Goal: Transaction & Acquisition: Purchase product/service

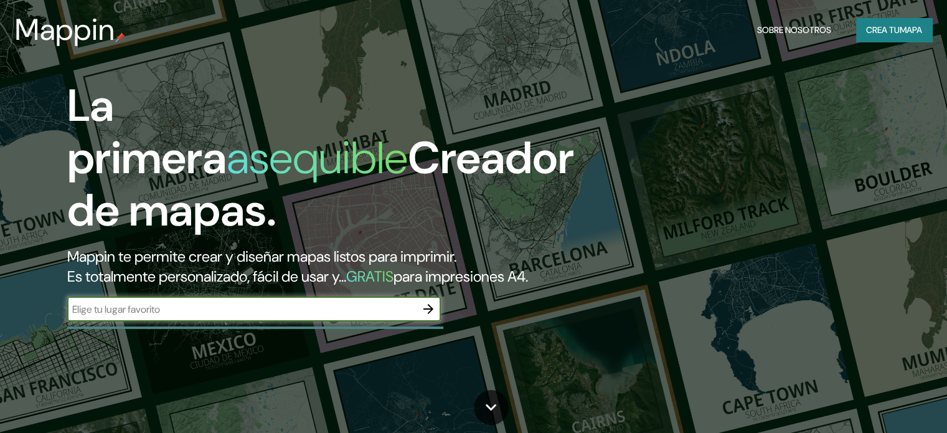
click at [126, 316] on input "text" at bounding box center [241, 309] width 349 height 14
click at [80, 316] on input "text" at bounding box center [241, 309] width 349 height 14
type input "[GEOGRAPHIC_DATA]"
click at [188, 316] on input "[GEOGRAPHIC_DATA]" at bounding box center [241, 309] width 349 height 14
click at [433, 316] on icon "button" at bounding box center [428, 308] width 15 height 15
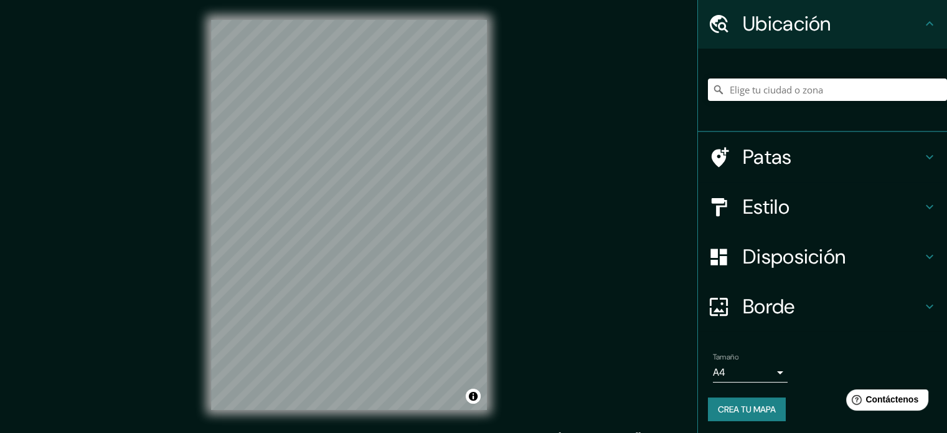
scroll to position [43, 0]
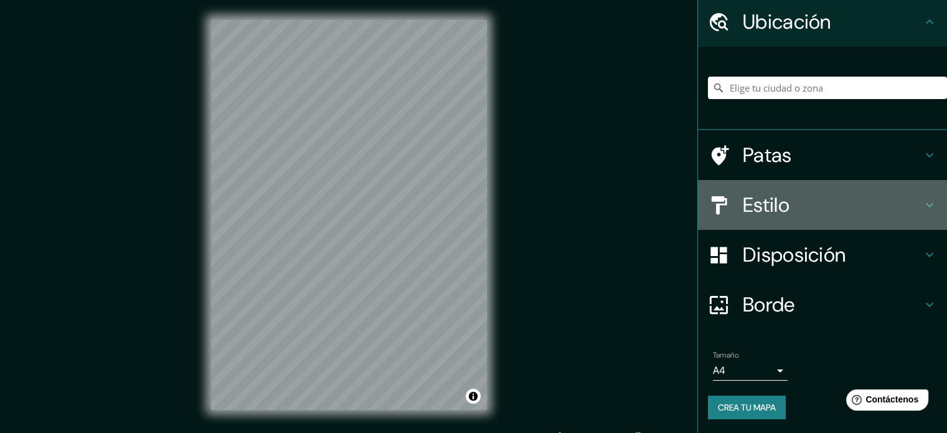
click at [769, 208] on font "Estilo" at bounding box center [766, 205] width 47 height 26
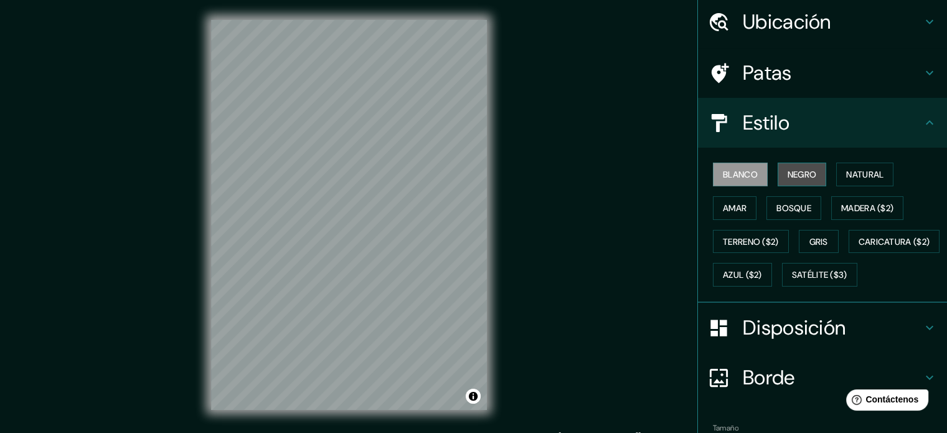
click at [802, 169] on font "Negro" at bounding box center [802, 174] width 29 height 11
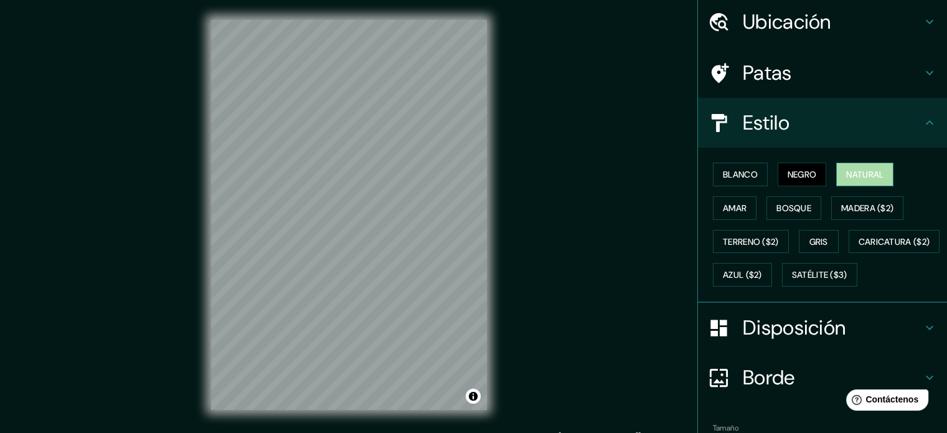
click at [857, 171] on font "Natural" at bounding box center [865, 174] width 37 height 11
click at [735, 183] on button "Blanco" at bounding box center [740, 175] width 55 height 24
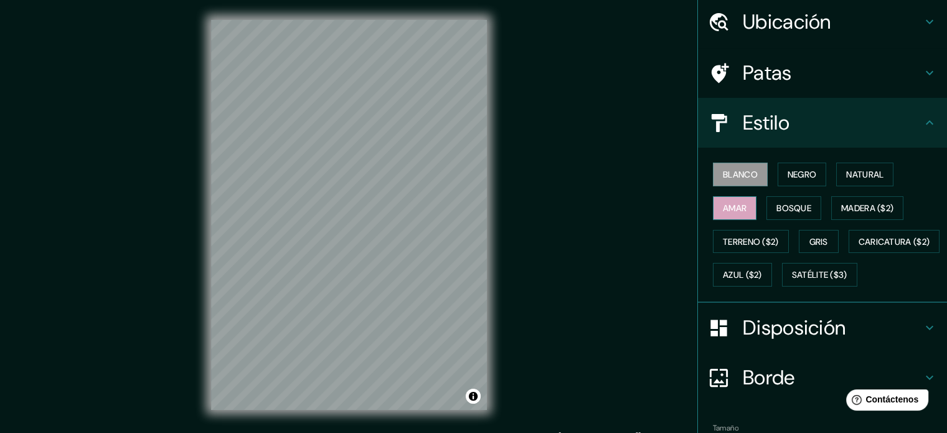
click at [723, 207] on font "Amar" at bounding box center [735, 207] width 24 height 11
click at [785, 208] on font "Bosque" at bounding box center [794, 207] width 35 height 11
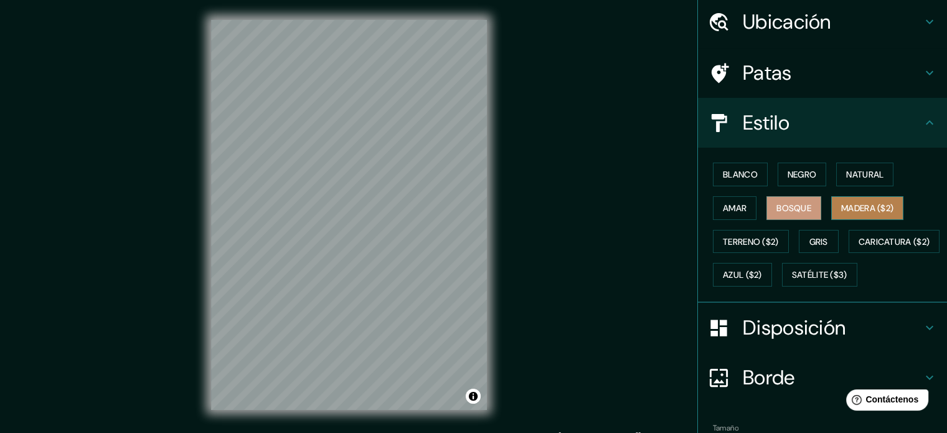
click at [849, 196] on button "Madera ($2)" at bounding box center [868, 208] width 72 height 24
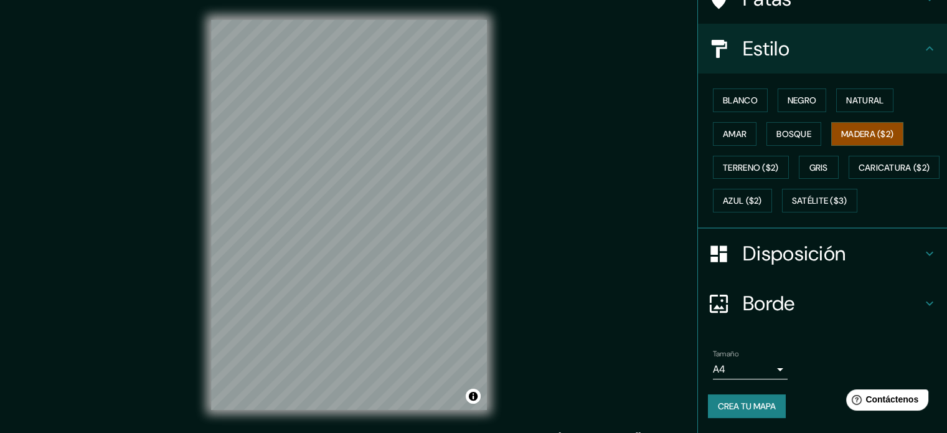
scroll to position [16, 0]
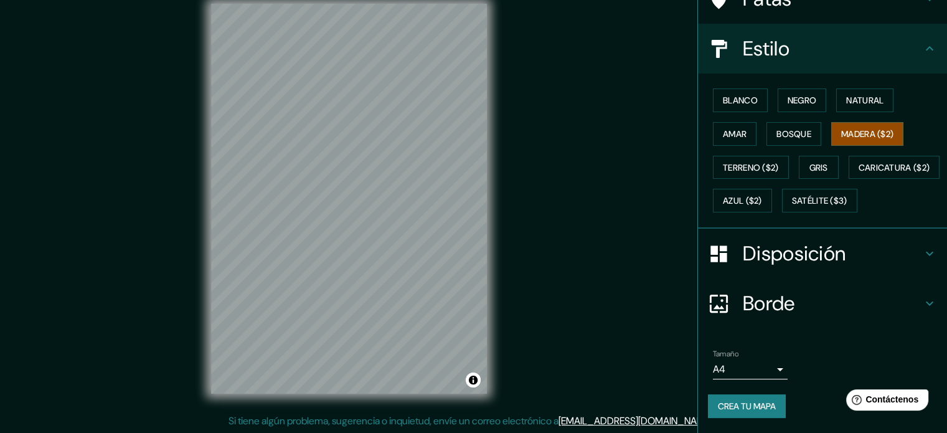
click at [751, 370] on body "Mappin Ubicación Patas Estilo Blanco Negro Natural [PERSON_NAME] ($2) Terreno (…" at bounding box center [473, 200] width 947 height 433
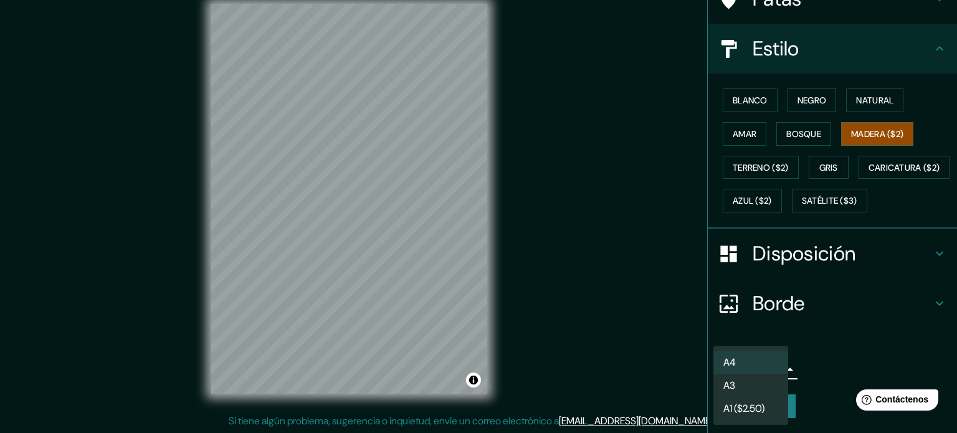
click at [741, 386] on li "A3" at bounding box center [750, 385] width 75 height 23
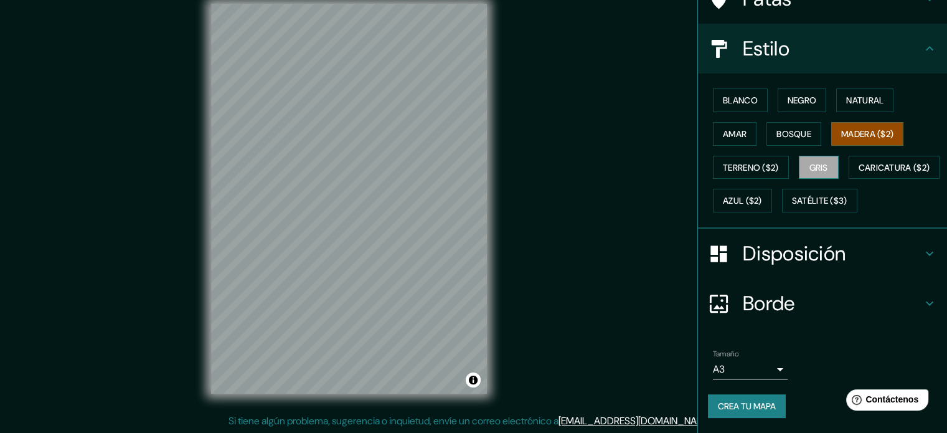
click at [817, 162] on font "Gris" at bounding box center [819, 167] width 19 height 11
click at [730, 95] on font "Blanco" at bounding box center [740, 100] width 35 height 11
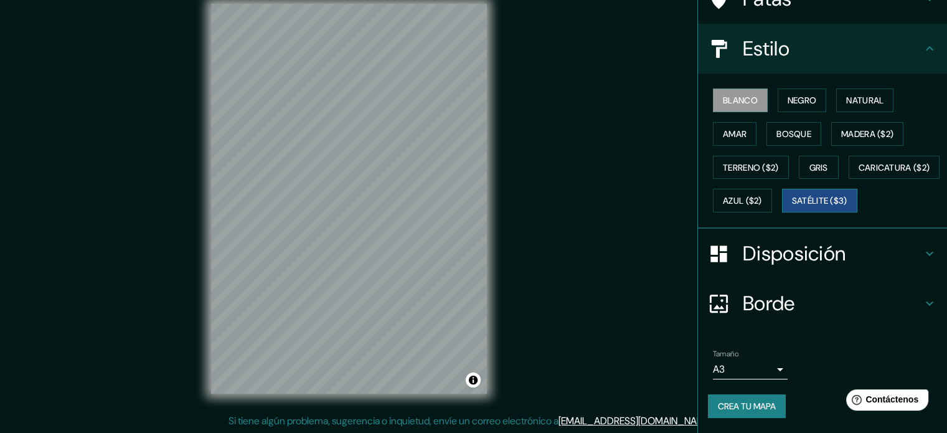
click at [792, 206] on font "Satélite ($3)" at bounding box center [819, 201] width 55 height 11
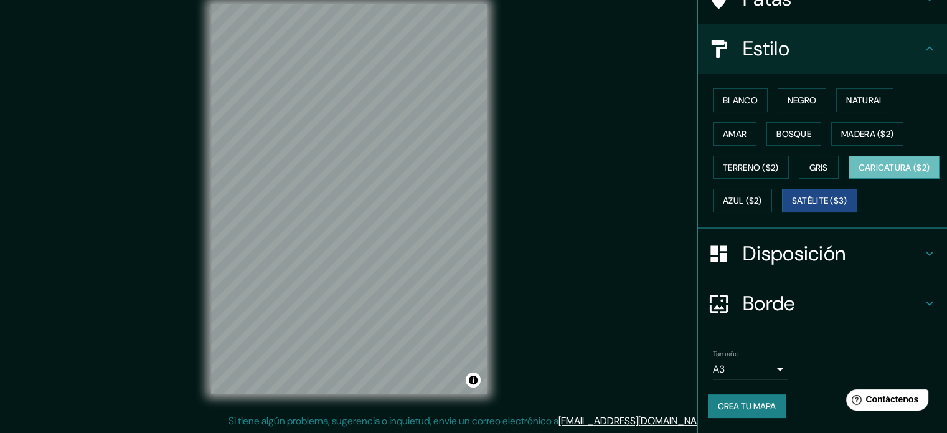
click at [859, 175] on font "Caricatura ($2)" at bounding box center [895, 167] width 72 height 16
click at [782, 191] on button "Satélite ($3)" at bounding box center [819, 201] width 75 height 24
click at [762, 196] on font "Azul ($2)" at bounding box center [742, 201] width 39 height 11
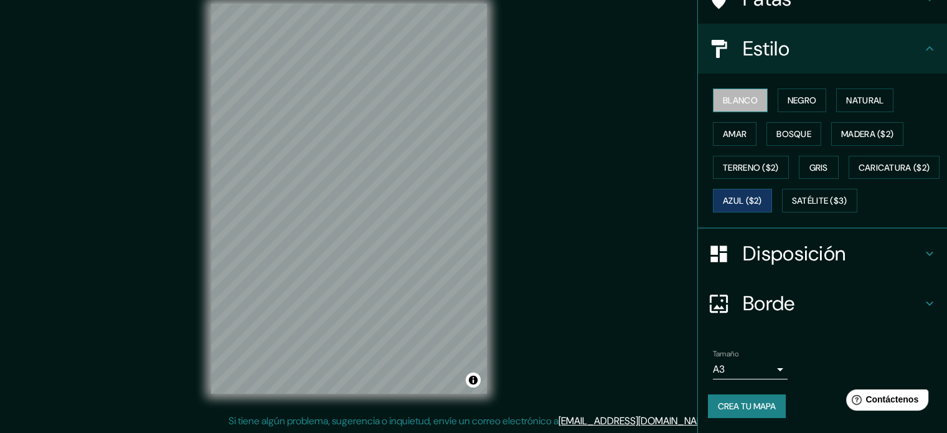
click at [740, 95] on font "Blanco" at bounding box center [740, 100] width 35 height 11
click at [791, 95] on font "Negro" at bounding box center [802, 100] width 29 height 11
click at [777, 372] on body "Mappin Ubicación Patas Estilo Blanco Negro Natural [PERSON_NAME] ($2) Terreno (…" at bounding box center [473, 200] width 947 height 433
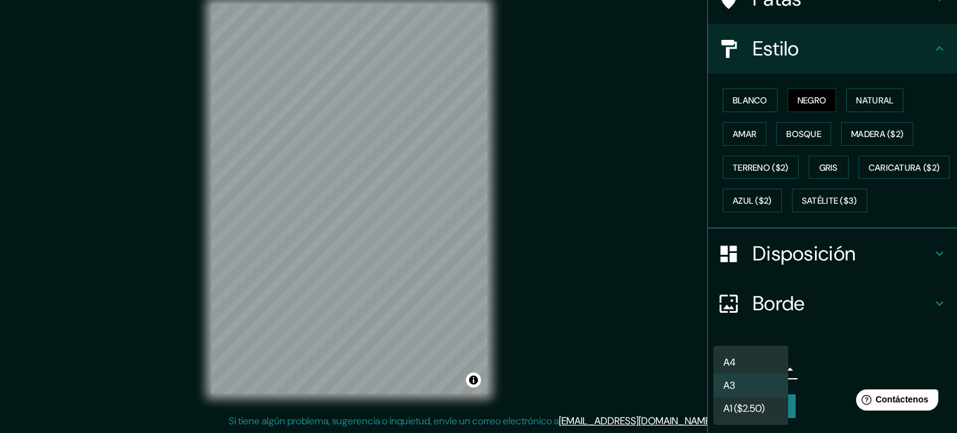
click at [771, 403] on li "A1 ($2.50)" at bounding box center [750, 408] width 75 height 23
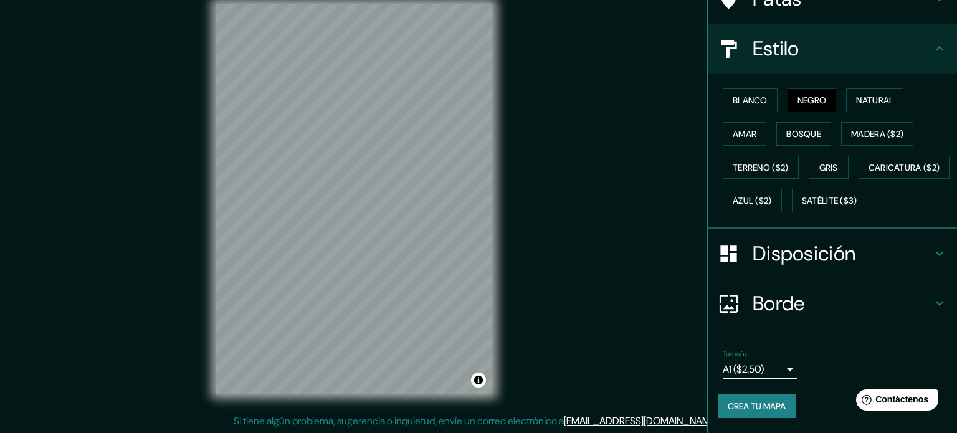
click at [767, 366] on body "Mappin Ubicación Patas Estilo Blanco Negro Natural [PERSON_NAME] ($2) Terreno (…" at bounding box center [478, 200] width 957 height 433
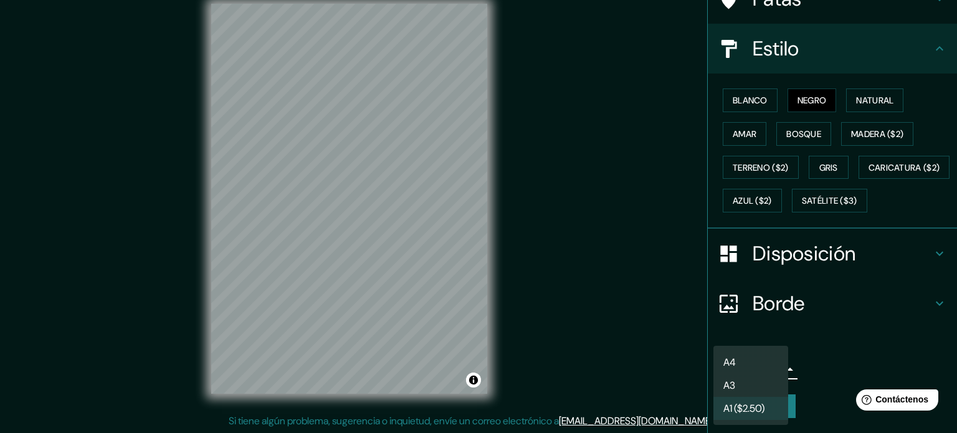
click at [759, 382] on li "A3" at bounding box center [750, 385] width 75 height 23
type input "a4"
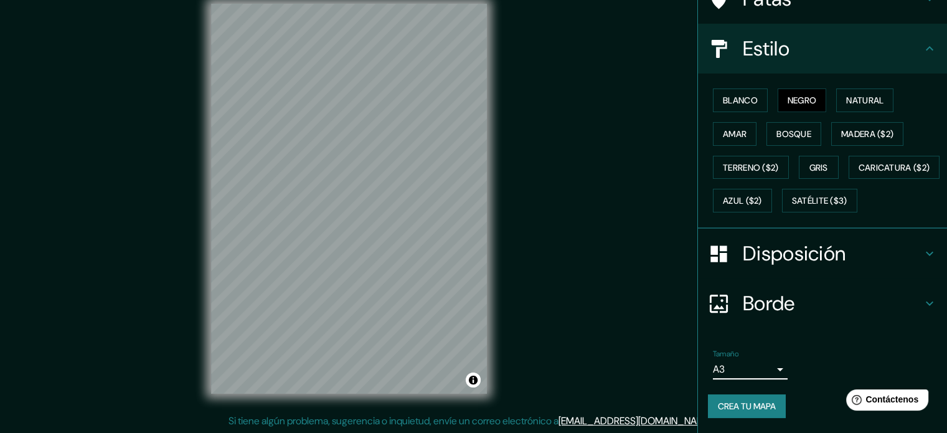
click at [798, 303] on h4 "Borde" at bounding box center [832, 303] width 179 height 25
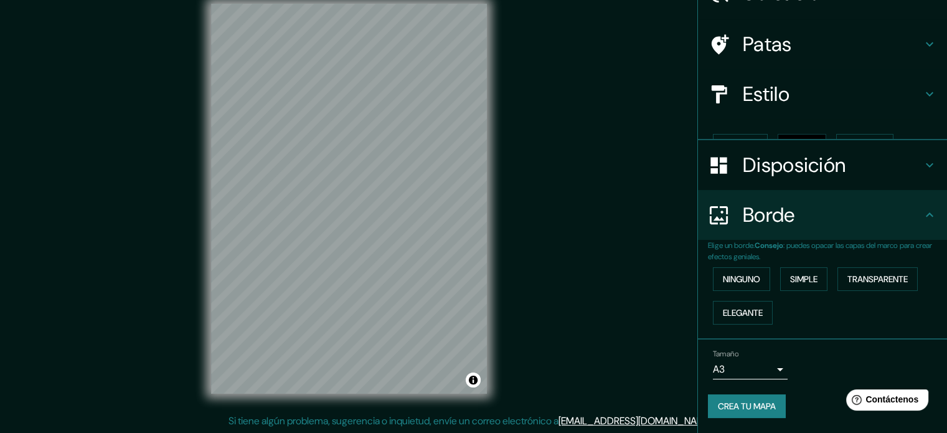
scroll to position [50, 0]
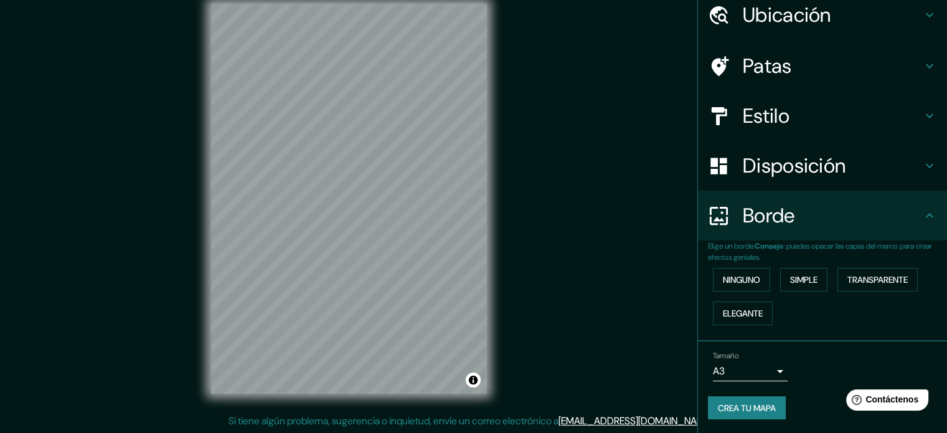
click at [791, 194] on div "Borde" at bounding box center [822, 216] width 249 height 50
click at [794, 226] on h4 "Borde" at bounding box center [832, 215] width 179 height 25
click at [919, 201] on div "Borde" at bounding box center [822, 216] width 249 height 50
click at [923, 217] on icon at bounding box center [930, 215] width 15 height 15
click at [909, 171] on h4 "Disposición" at bounding box center [832, 165] width 179 height 25
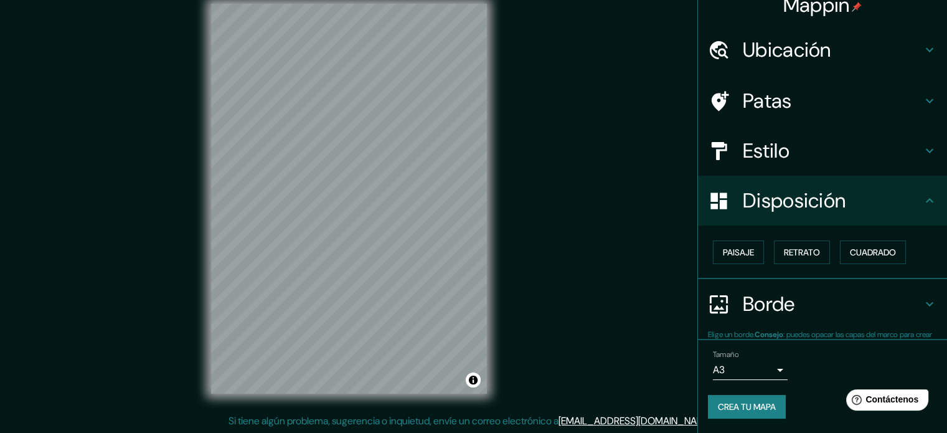
scroll to position [15, 0]
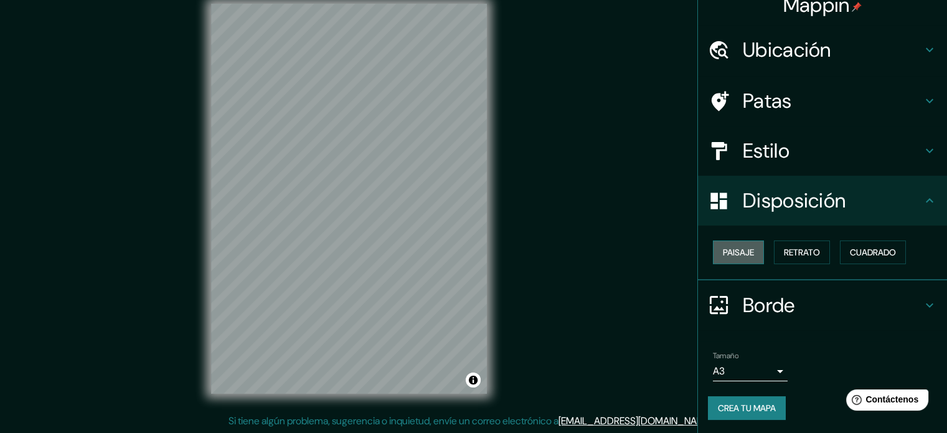
click at [734, 255] on font "Paisaje" at bounding box center [738, 252] width 31 height 11
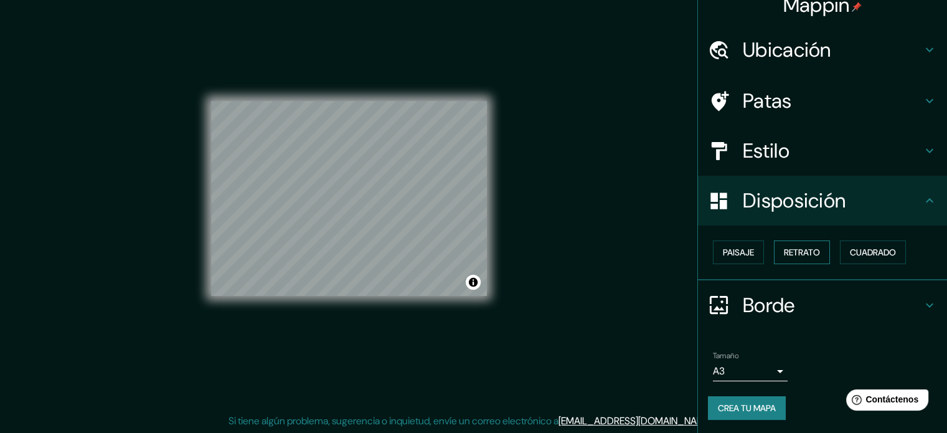
click at [804, 252] on font "Retrato" at bounding box center [802, 252] width 36 height 11
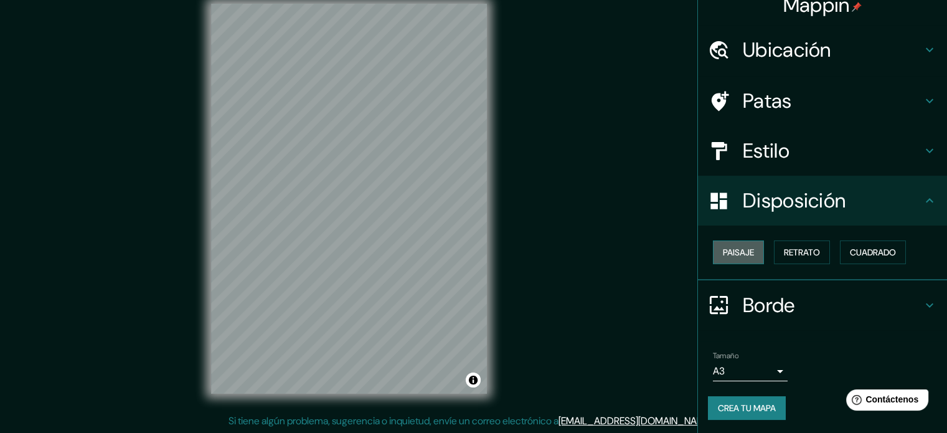
click at [720, 241] on button "Paisaje" at bounding box center [738, 252] width 51 height 24
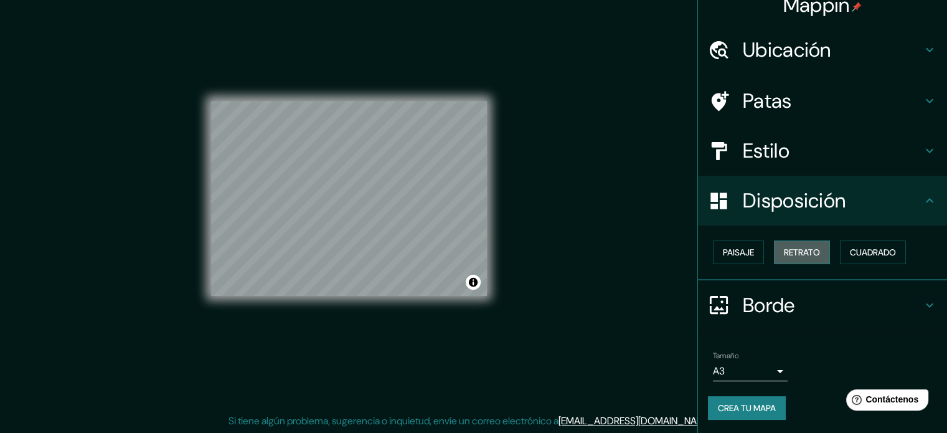
click at [793, 243] on button "Retrato" at bounding box center [802, 252] width 56 height 24
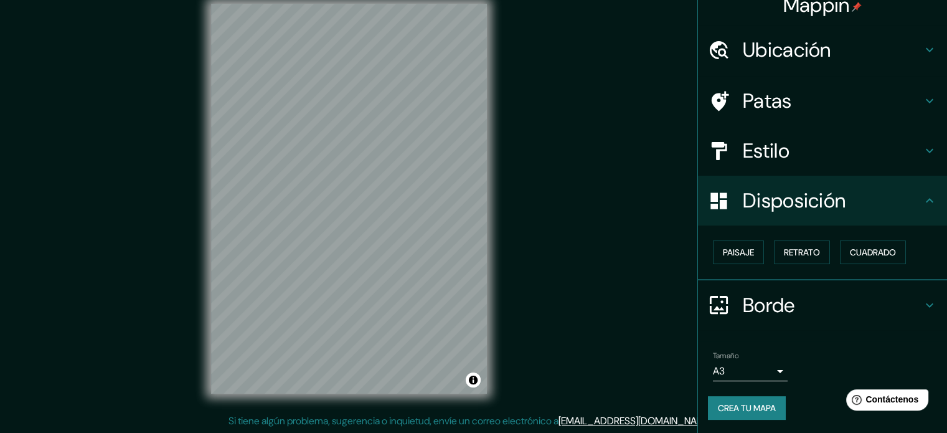
click at [858, 162] on h4 "Estilo" at bounding box center [832, 150] width 179 height 25
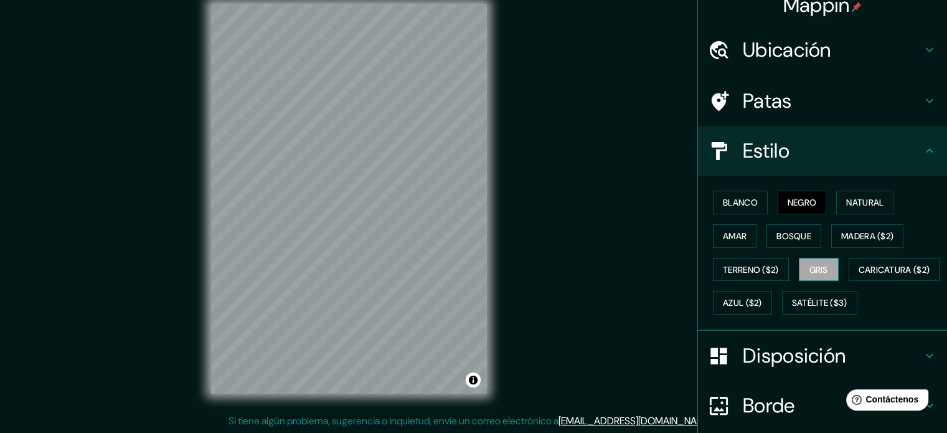
click at [815, 272] on font "Gris" at bounding box center [819, 269] width 19 height 11
click at [782, 238] on font "Bosque" at bounding box center [794, 235] width 35 height 11
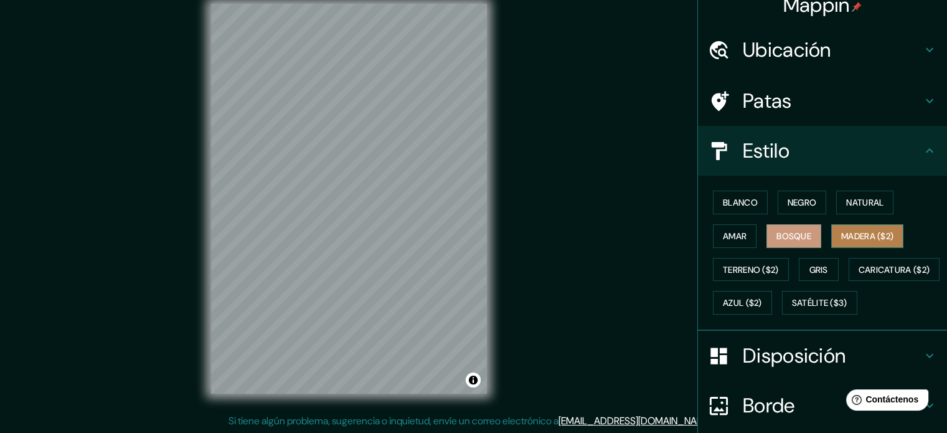
click at [842, 230] on font "Madera ($2)" at bounding box center [868, 235] width 52 height 11
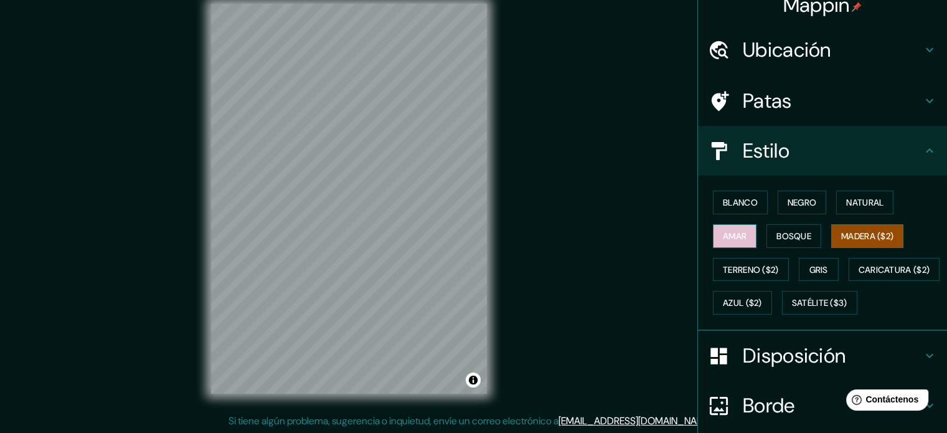
click at [723, 244] on button "Amar" at bounding box center [735, 236] width 44 height 24
click at [794, 206] on font "Negro" at bounding box center [802, 202] width 29 height 11
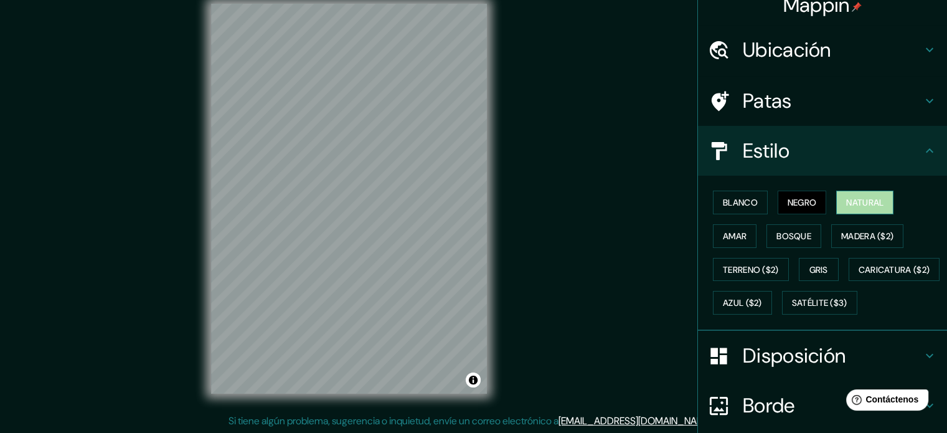
click at [863, 201] on font "Natural" at bounding box center [865, 202] width 37 height 11
click at [741, 197] on font "Blanco" at bounding box center [740, 202] width 35 height 11
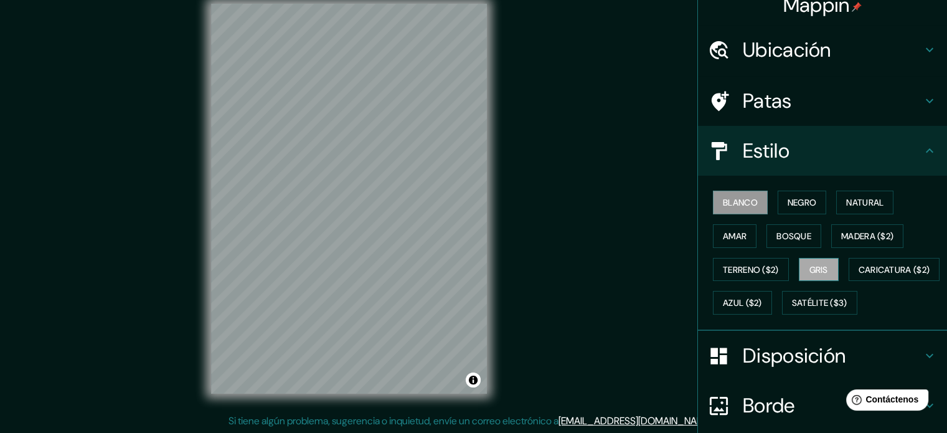
click at [812, 269] on font "Gris" at bounding box center [819, 269] width 19 height 11
click at [787, 136] on div "Estilo" at bounding box center [822, 151] width 249 height 50
click at [708, 204] on div "Blanco Negro Natural Amar Bosque Madera ($2) Terreno ($2) Gris Caricatura ($2) …" at bounding box center [827, 253] width 239 height 134
click at [723, 204] on font "Blanco" at bounding box center [740, 202] width 35 height 11
click at [820, 265] on font "Gris" at bounding box center [819, 269] width 19 height 11
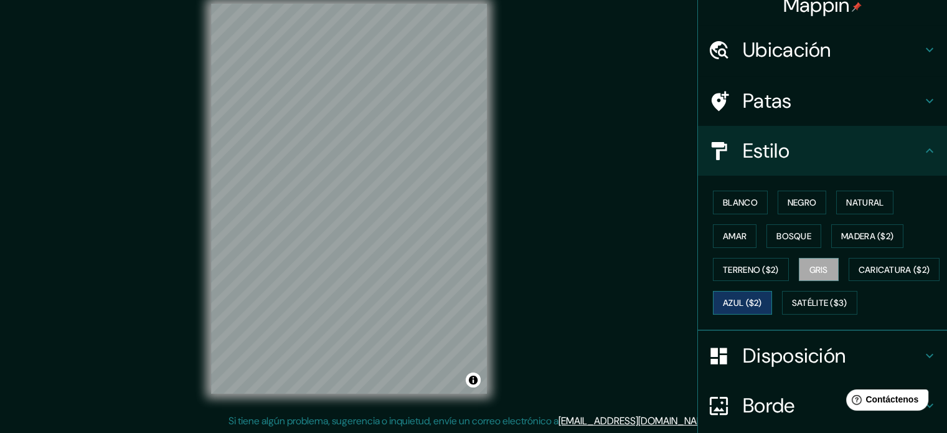
click at [762, 306] on font "Azul ($2)" at bounding box center [742, 303] width 39 height 11
